Goal: Information Seeking & Learning: Learn about a topic

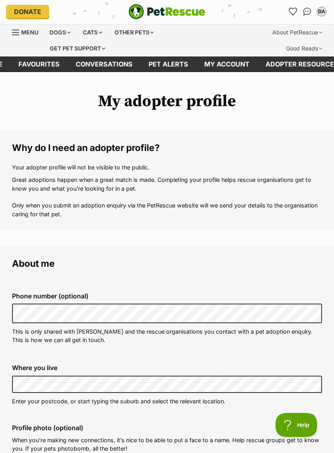
scroll to position [2, 0]
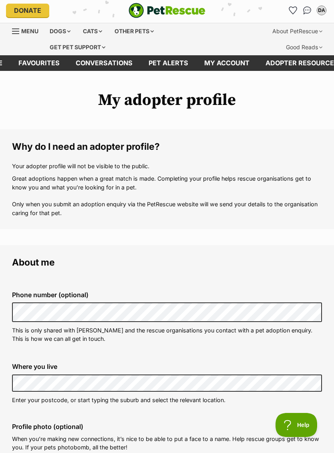
click at [93, 29] on div "Cats" at bounding box center [92, 31] width 30 height 16
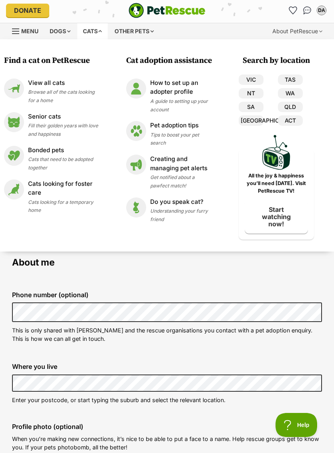
click at [254, 79] on link "VIC" at bounding box center [251, 80] width 25 height 10
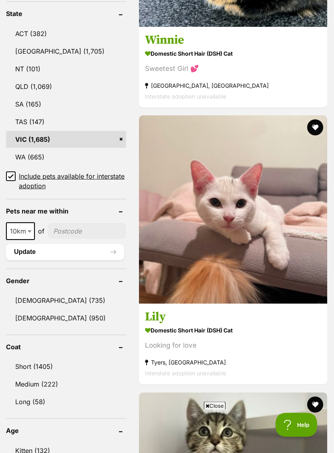
click at [79, 224] on input"] "postcode" at bounding box center [87, 231] width 79 height 15
type input"] "3195"
click at [79, 244] on button "Update" at bounding box center [65, 252] width 118 height 16
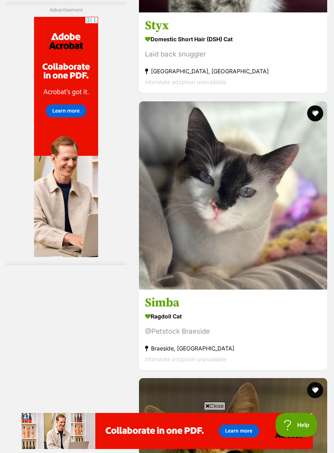
scroll to position [2572, 0]
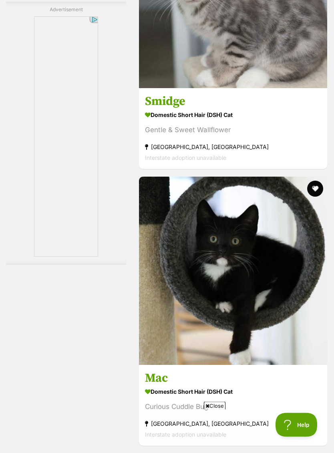
scroll to position [2489, 0]
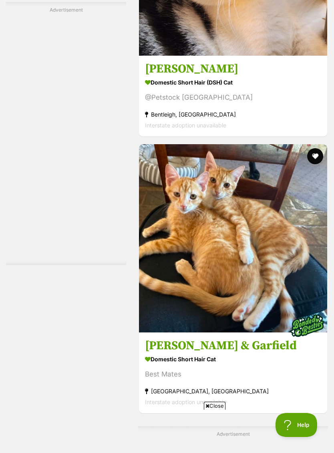
scroll to position [1650, 0]
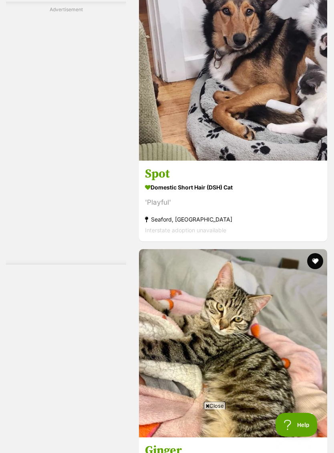
scroll to position [2518, 0]
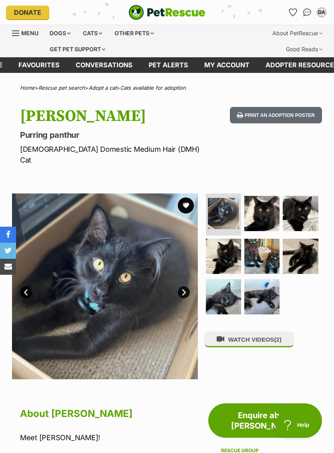
click at [266, 198] on img at bounding box center [261, 213] width 35 height 35
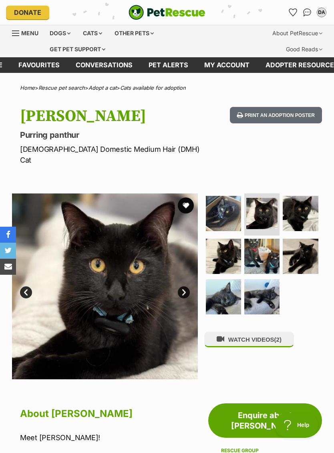
click at [303, 200] on img at bounding box center [300, 213] width 35 height 35
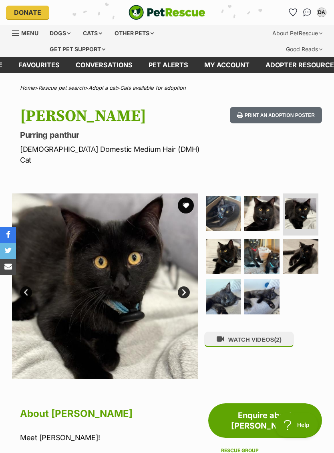
click at [225, 239] on img at bounding box center [223, 256] width 35 height 35
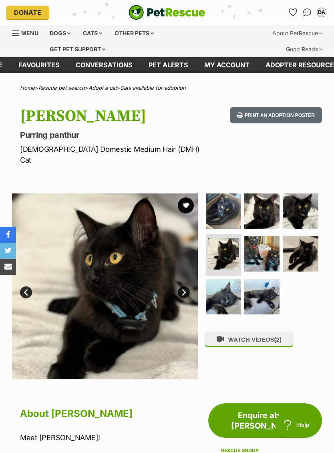
click at [266, 236] on img at bounding box center [261, 253] width 35 height 35
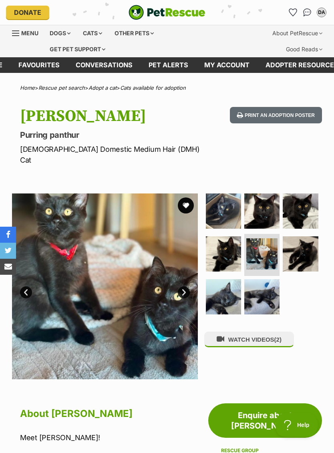
click at [305, 236] on img at bounding box center [300, 253] width 35 height 35
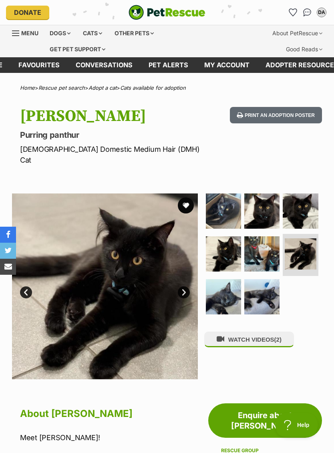
click at [228, 281] on img at bounding box center [223, 296] width 35 height 35
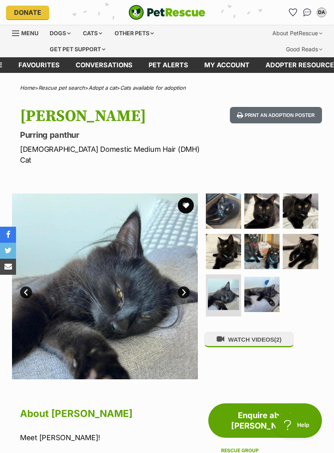
click at [278, 286] on img at bounding box center [261, 294] width 35 height 35
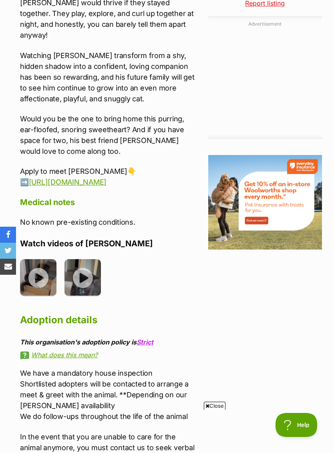
scroll to position [873, 0]
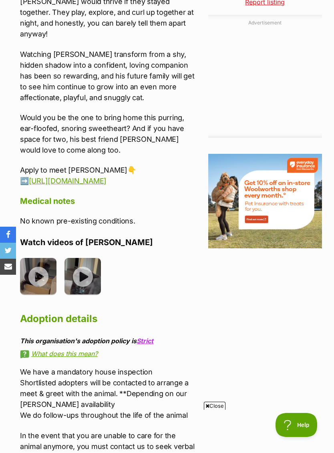
click at [42, 258] on img at bounding box center [38, 276] width 36 height 36
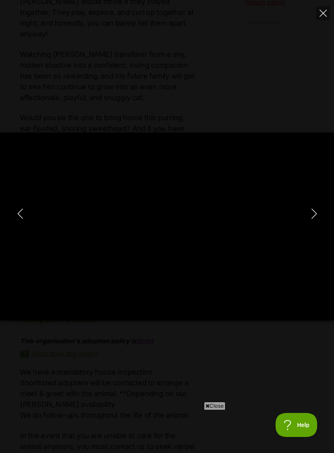
scroll to position [0, 0]
click at [292, 95] on div "Pause Play % buffered 00:00 -00:00 Unmute Mute Disable captions Enable captions…" at bounding box center [167, 226] width 334 height 453
type input "98.6"
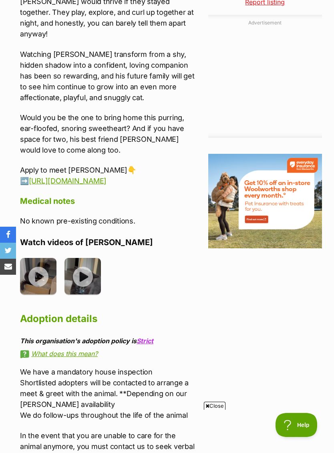
click at [92, 258] on img at bounding box center [83, 276] width 36 height 36
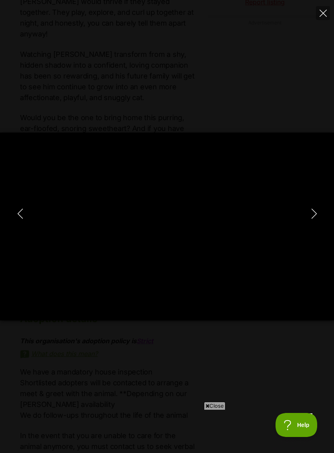
type input "100"
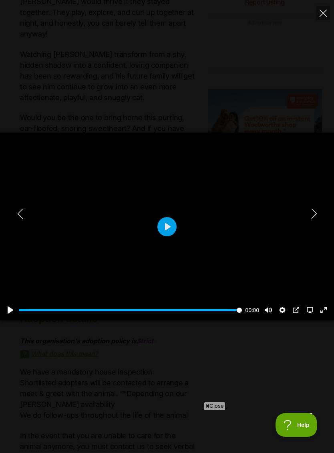
click at [323, 14] on icon "Close" at bounding box center [323, 13] width 7 height 7
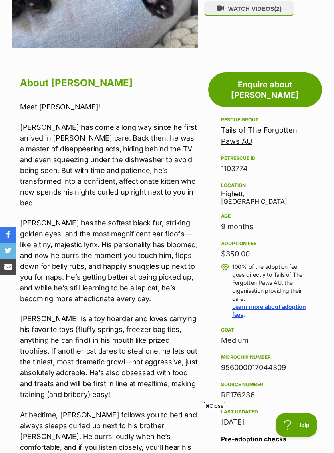
scroll to position [333, 0]
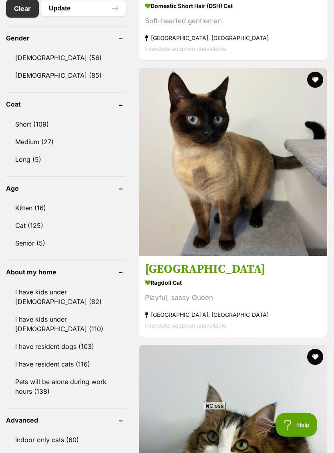
scroll to position [582, 0]
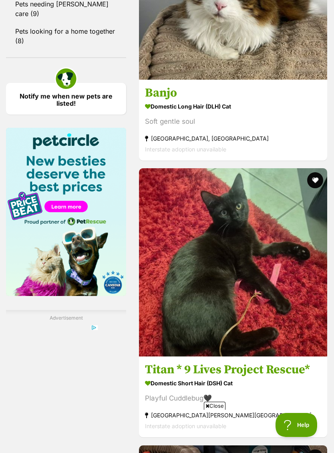
scroll to position [979, 0]
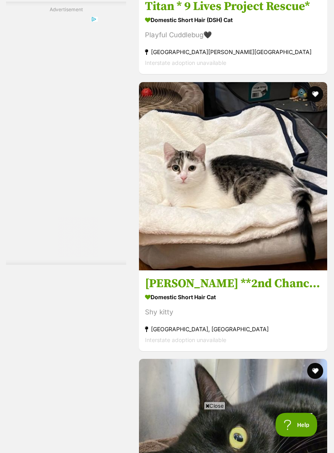
scroll to position [1342, 0]
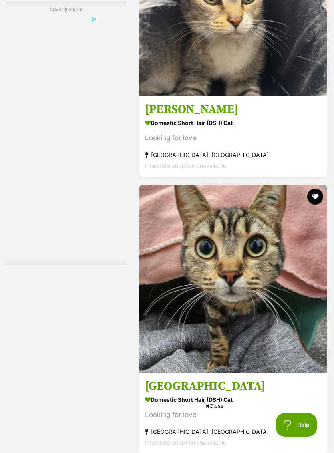
scroll to position [2489, 0]
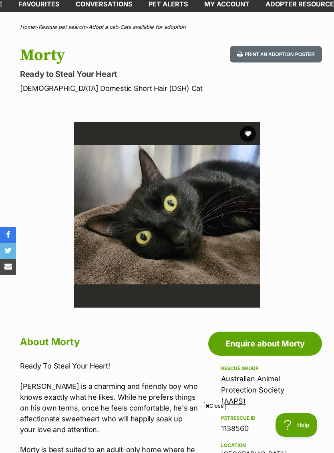
scroll to position [59, 0]
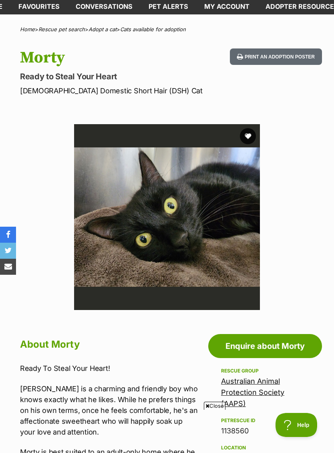
click at [249, 138] on button "favourite" at bounding box center [248, 136] width 16 height 16
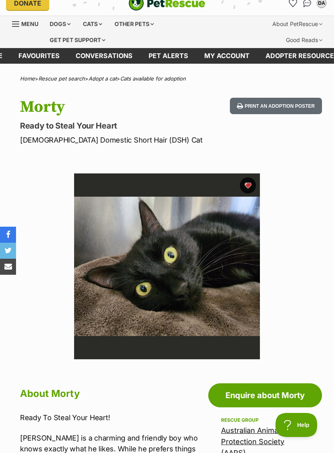
scroll to position [0, 0]
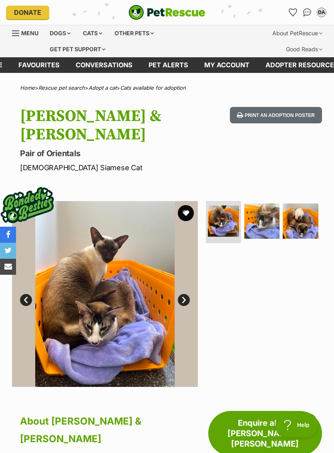
click at [266, 204] on img at bounding box center [261, 221] width 35 height 35
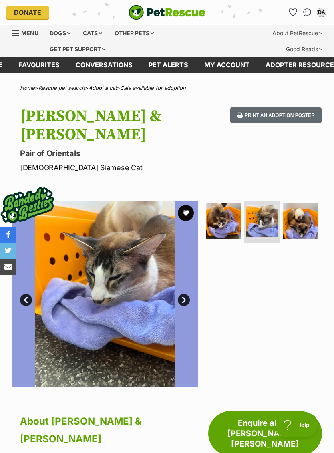
click at [293, 204] on img at bounding box center [300, 221] width 35 height 35
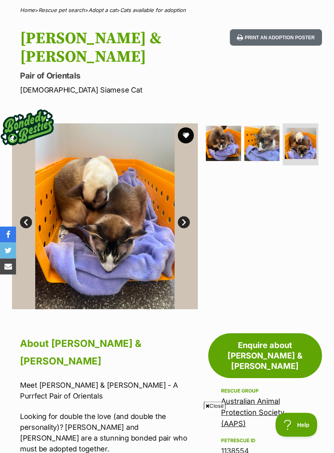
scroll to position [78, 0]
click at [271, 126] on img at bounding box center [261, 143] width 35 height 35
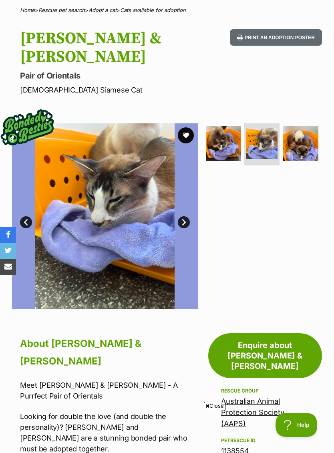
click at [299, 126] on img at bounding box center [300, 143] width 35 height 35
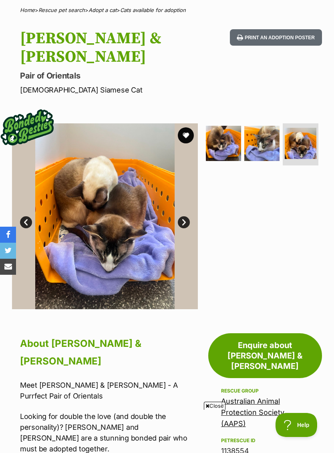
click at [224, 126] on img at bounding box center [223, 143] width 35 height 35
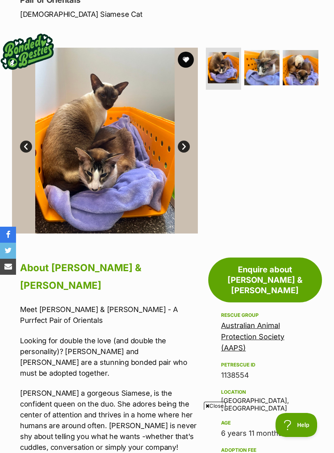
scroll to position [154, 0]
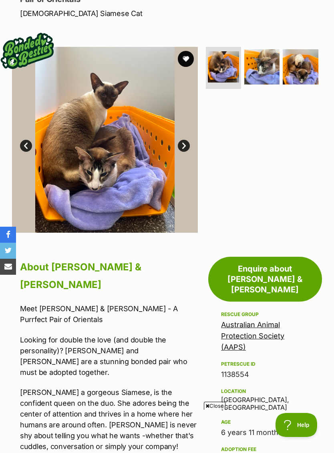
click at [264, 54] on img at bounding box center [261, 66] width 35 height 35
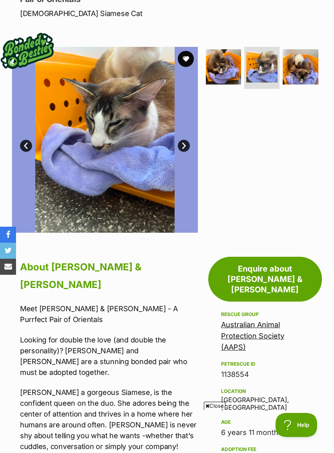
click at [300, 55] on img at bounding box center [300, 66] width 35 height 35
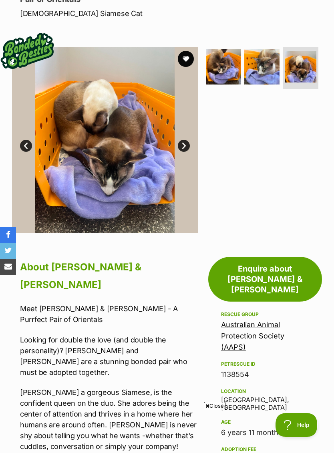
click at [230, 54] on img at bounding box center [223, 66] width 35 height 35
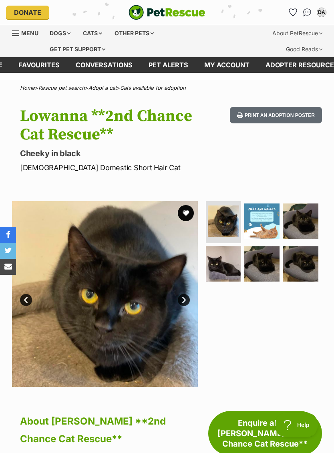
click at [305, 223] on img at bounding box center [300, 221] width 35 height 35
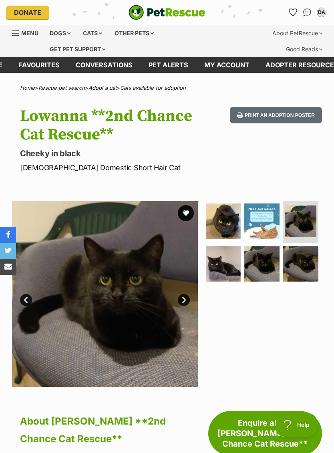
click at [230, 274] on img at bounding box center [223, 263] width 35 height 35
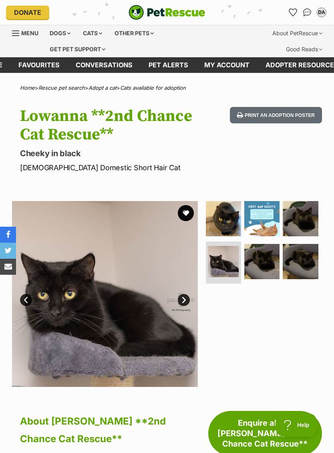
click at [269, 263] on img at bounding box center [261, 261] width 35 height 35
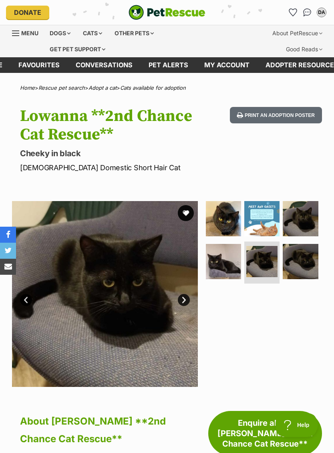
click at [299, 263] on img at bounding box center [300, 261] width 35 height 35
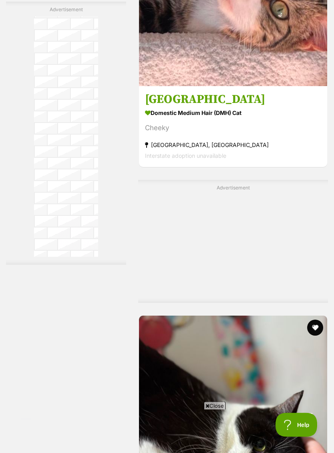
scroll to position [1803, 0]
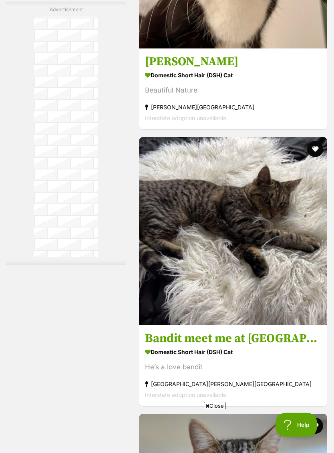
scroll to position [2569, 0]
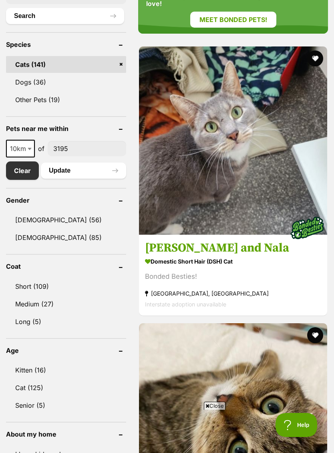
scroll to position [364, 0]
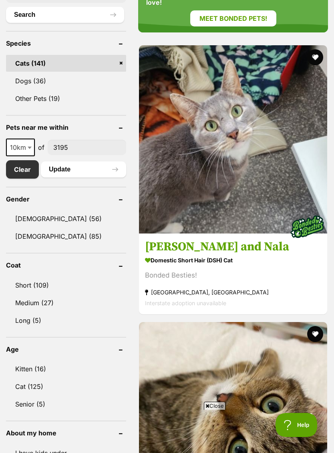
click at [177, 105] on img at bounding box center [233, 139] width 188 height 188
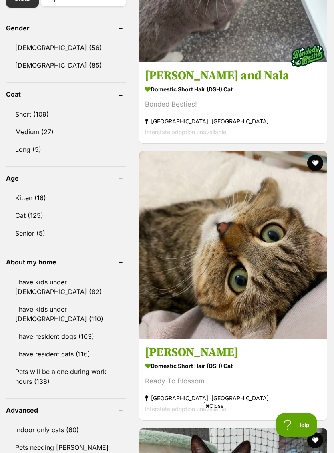
scroll to position [535, 0]
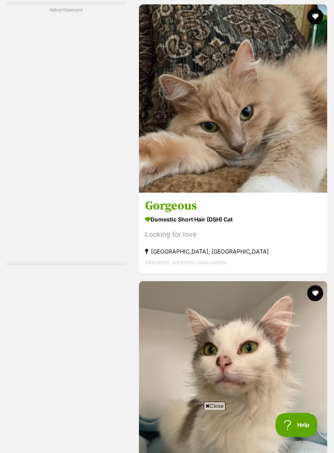
scroll to position [0, 0]
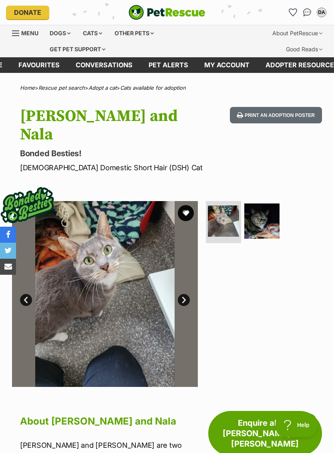
click at [268, 206] on img at bounding box center [261, 221] width 35 height 35
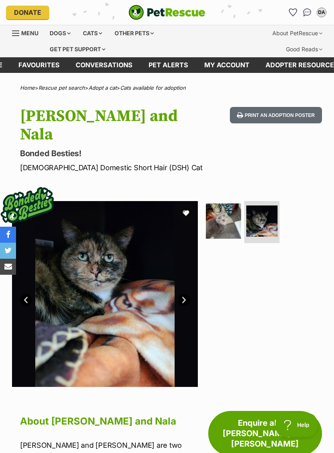
click at [226, 206] on img at bounding box center [223, 221] width 35 height 35
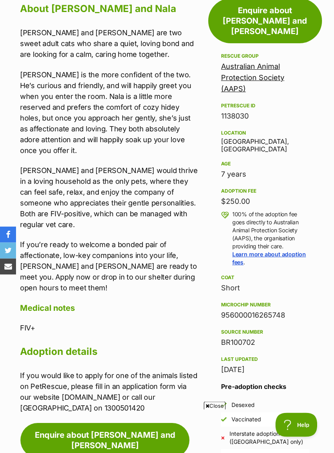
scroll to position [414, 0]
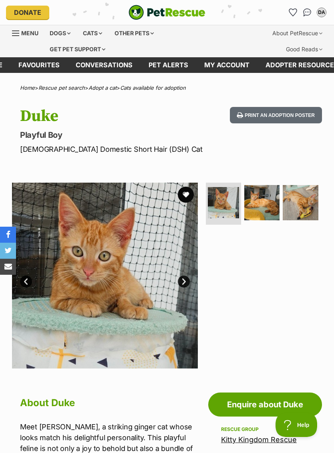
click at [264, 206] on img at bounding box center [261, 202] width 35 height 35
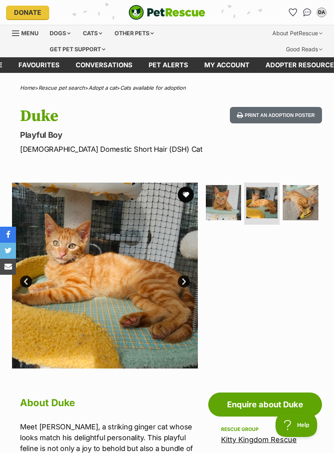
click at [301, 202] on img at bounding box center [300, 202] width 35 height 35
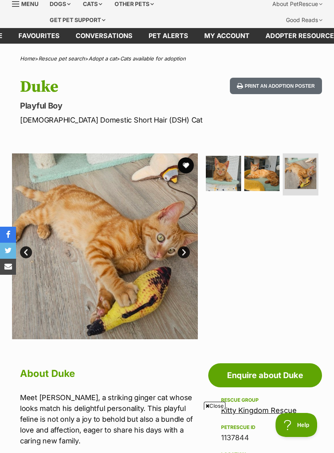
scroll to position [22, 0]
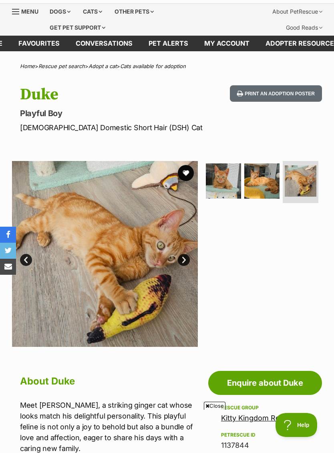
click at [189, 171] on button "favourite" at bounding box center [186, 173] width 16 height 16
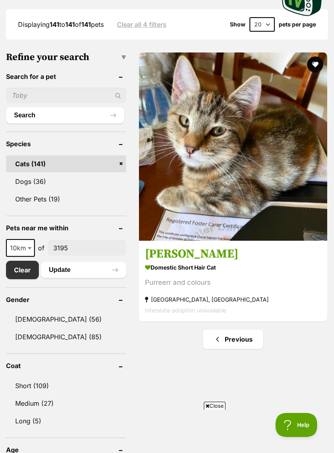
click at [228, 330] on link "Previous" at bounding box center [233, 339] width 60 height 19
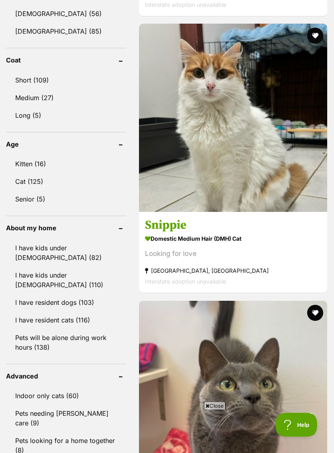
scroll to position [571, 0]
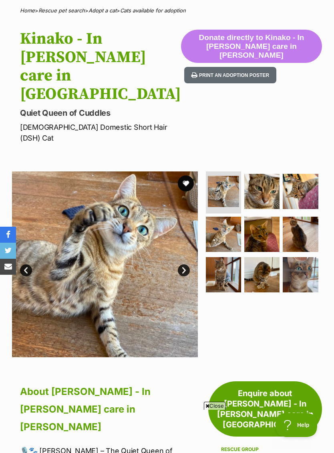
click at [262, 174] on img at bounding box center [261, 191] width 35 height 35
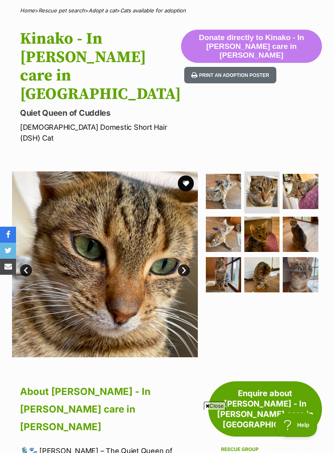
click at [302, 174] on img at bounding box center [300, 191] width 35 height 35
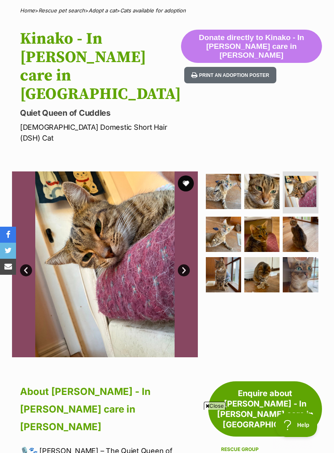
click at [226, 217] on img at bounding box center [223, 234] width 35 height 35
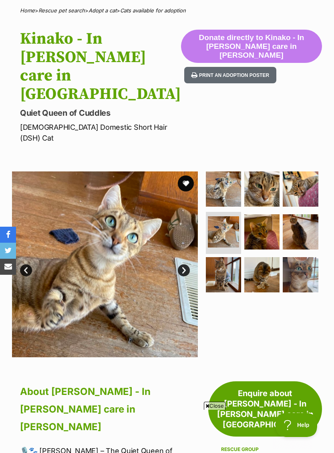
click at [269, 214] on img at bounding box center [261, 231] width 35 height 35
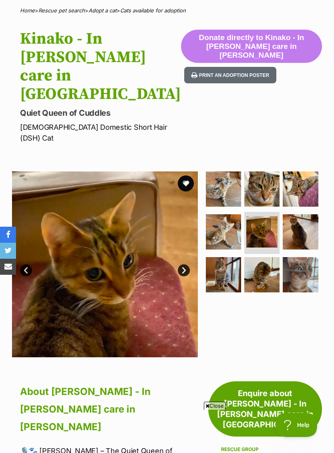
click at [297, 214] on img at bounding box center [300, 231] width 35 height 35
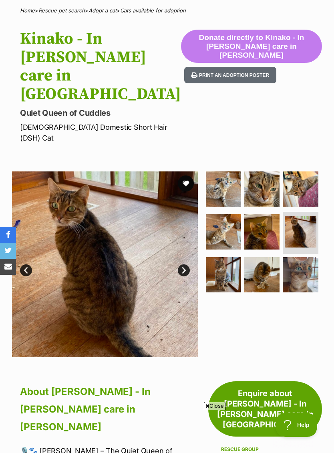
click at [225, 257] on img at bounding box center [223, 274] width 35 height 35
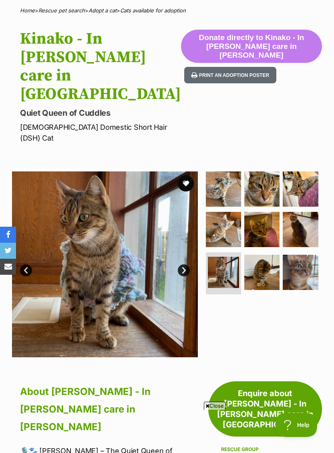
click at [270, 255] on img at bounding box center [261, 272] width 35 height 35
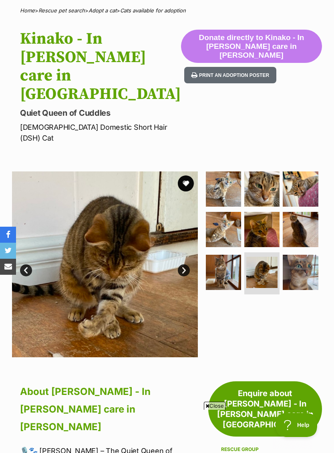
click at [299, 255] on img at bounding box center [300, 272] width 35 height 35
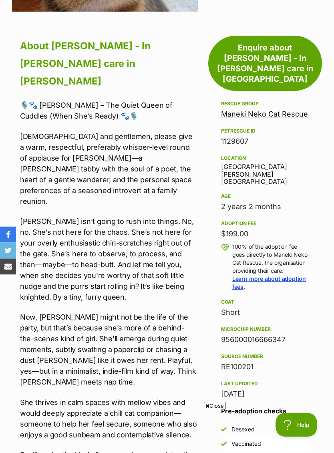
scroll to position [423, 0]
click at [266, 110] on link "Maneki Neko Cat Rescue" at bounding box center [264, 114] width 87 height 8
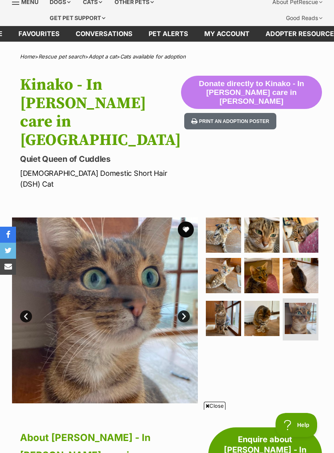
scroll to position [0, 0]
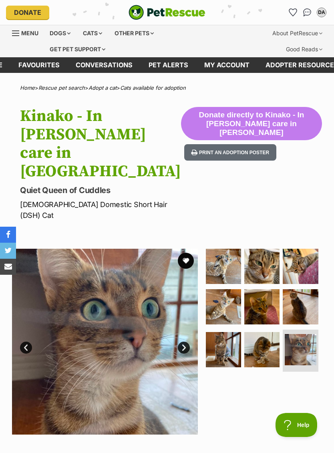
click at [186, 253] on button "favourite" at bounding box center [186, 261] width 16 height 16
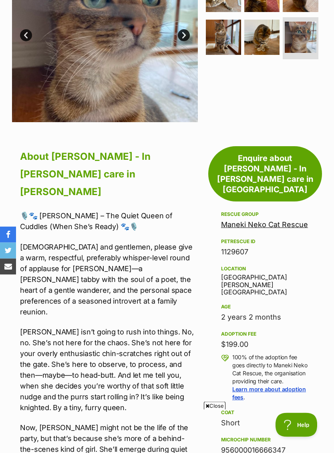
scroll to position [280, 0]
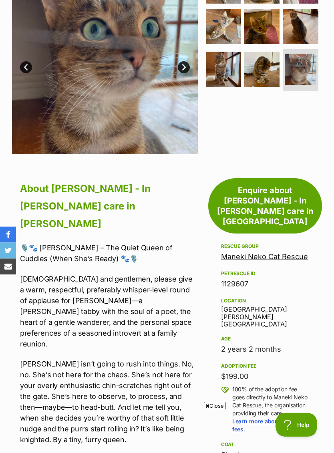
click at [241, 253] on link "Maneki Neko Cat Rescue" at bounding box center [264, 257] width 87 height 8
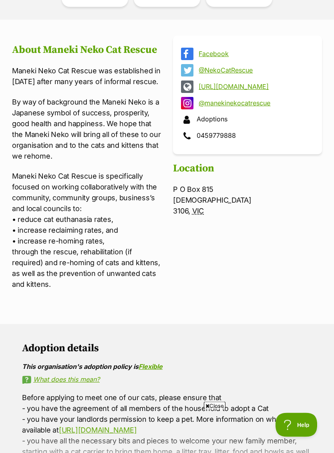
scroll to position [302, 0]
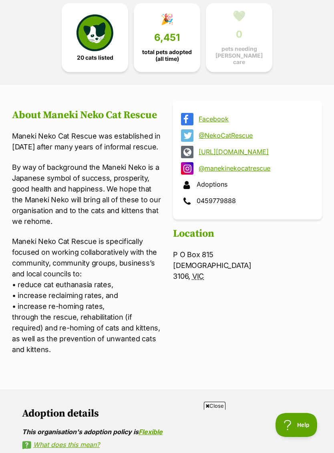
scroll to position [236, 0]
click at [250, 148] on link "http://www.neko.org.au" at bounding box center [255, 151] width 112 height 7
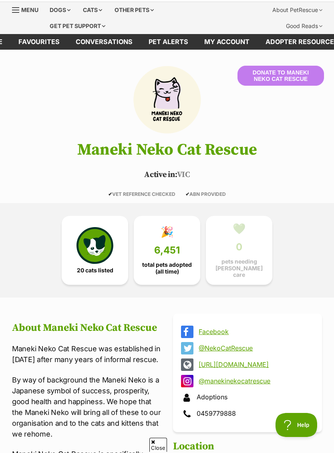
scroll to position [0, 0]
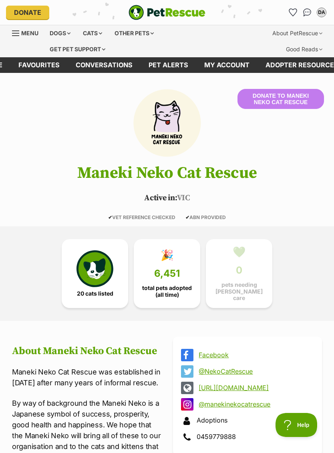
click at [170, 9] on img "PetRescue" at bounding box center [167, 12] width 77 height 15
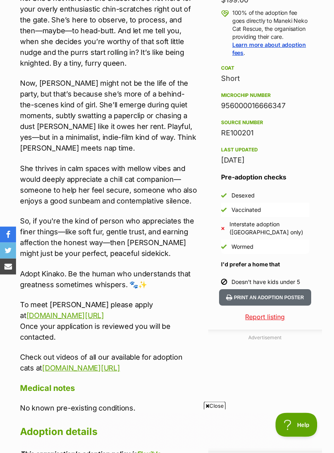
scroll to position [657, 0]
click at [104, 311] on link "[DOMAIN_NAME][URL]" at bounding box center [65, 315] width 78 height 8
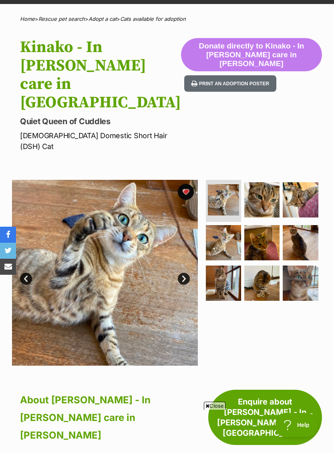
scroll to position [0, 0]
click at [220, 184] on img at bounding box center [223, 199] width 31 height 31
click at [268, 182] on img at bounding box center [261, 199] width 35 height 35
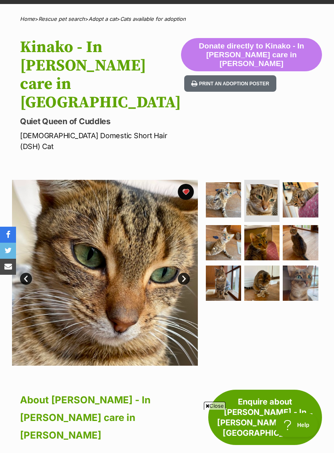
click at [297, 182] on img at bounding box center [300, 199] width 35 height 35
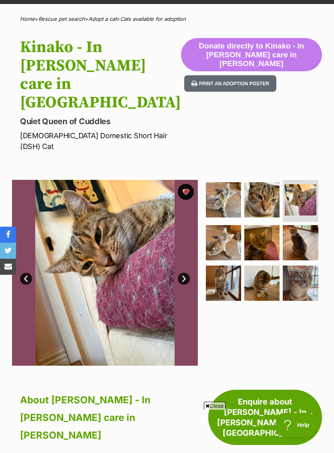
click at [221, 225] on img at bounding box center [223, 242] width 35 height 35
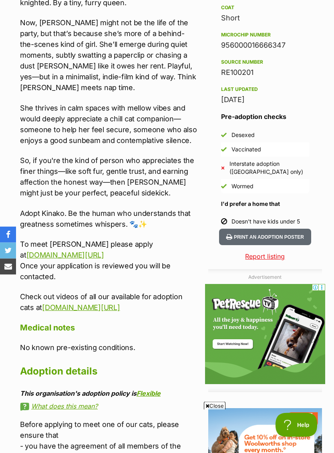
scroll to position [717, 0]
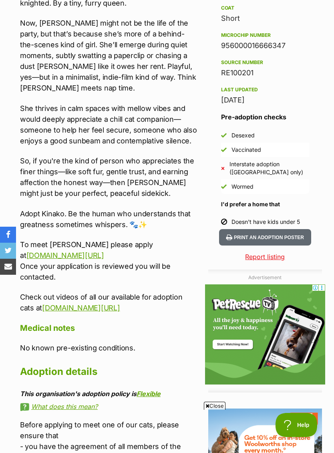
click at [120, 304] on link "www.youtube.com/@manekinekocatrescue2638" at bounding box center [81, 308] width 78 height 8
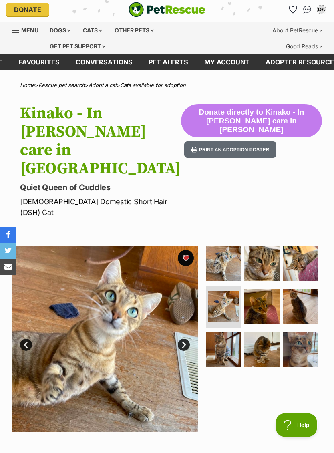
scroll to position [0, 0]
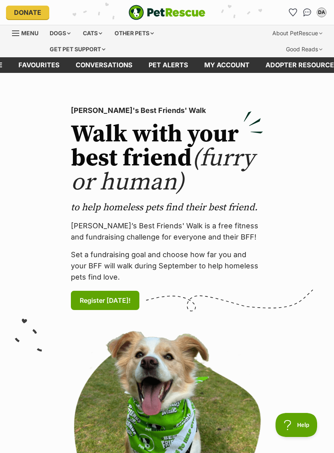
click at [94, 31] on div "Cats" at bounding box center [92, 33] width 30 height 16
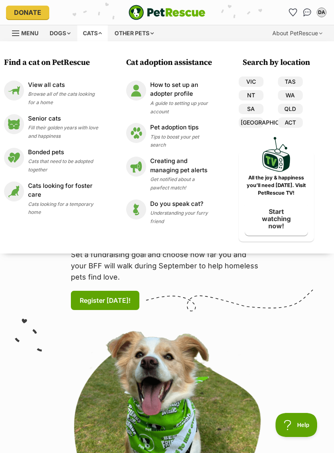
click at [252, 79] on link "VIC" at bounding box center [251, 82] width 25 height 10
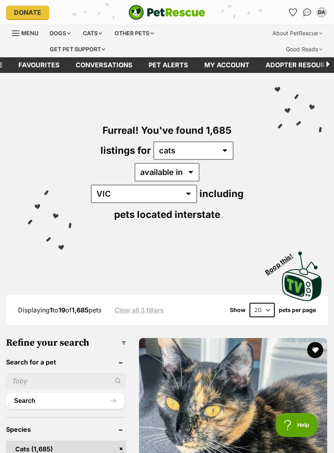
scroll to position [0, -44]
click at [68, 68] on link "Favourites" at bounding box center [38, 65] width 57 height 16
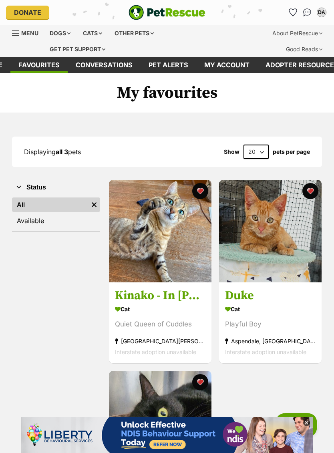
click at [278, 251] on img at bounding box center [270, 231] width 103 height 103
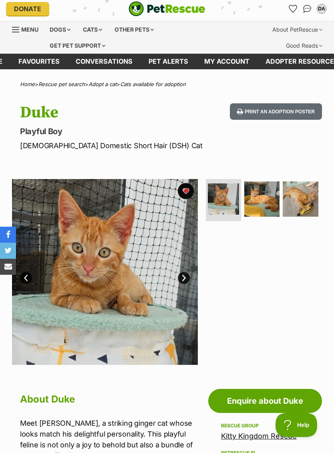
scroll to position [4, 0]
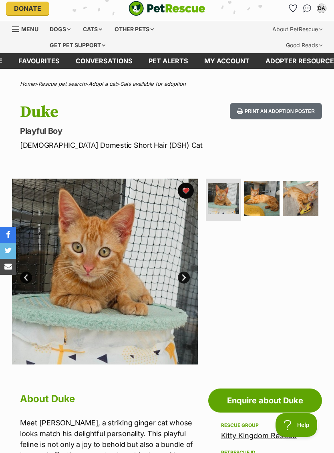
click at [267, 200] on img at bounding box center [261, 198] width 35 height 35
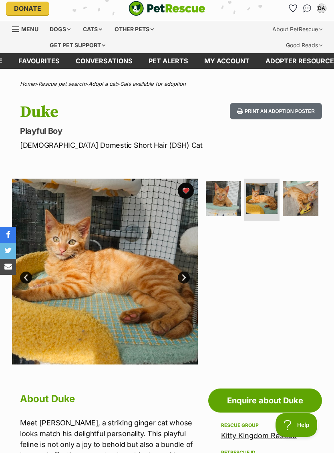
scroll to position [0, 0]
click at [302, 204] on img at bounding box center [300, 198] width 35 height 35
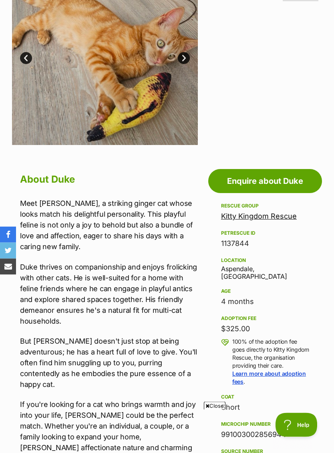
scroll to position [218, 0]
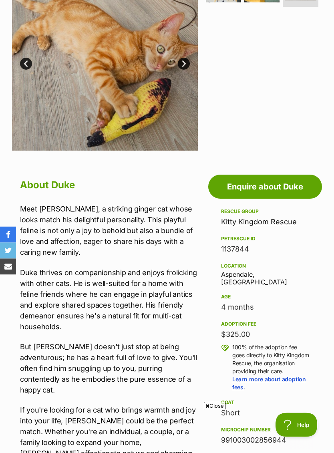
click at [266, 222] on link "Kitty Kingdom Rescue" at bounding box center [259, 222] width 76 height 8
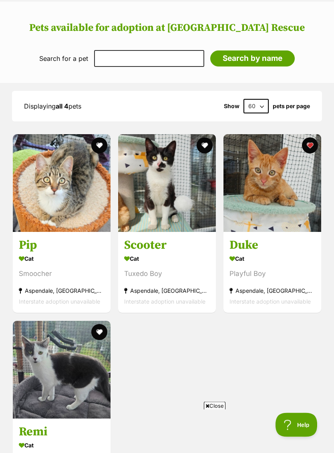
scroll to position [728, 0]
click at [169, 187] on img at bounding box center [167, 183] width 98 height 98
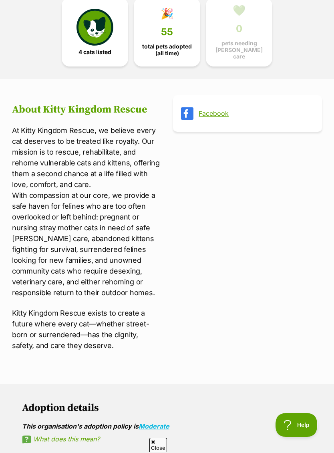
scroll to position [351, 0]
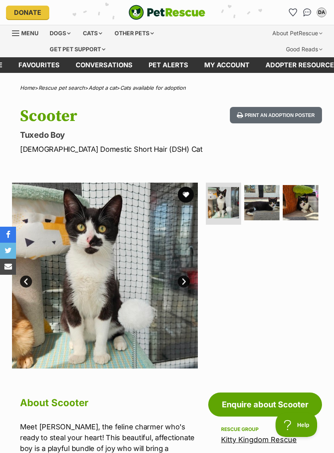
click at [258, 210] on img at bounding box center [261, 202] width 35 height 35
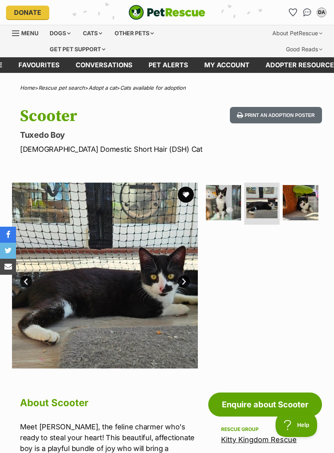
click at [301, 215] on img at bounding box center [300, 202] width 35 height 35
